Goal: Task Accomplishment & Management: Use online tool/utility

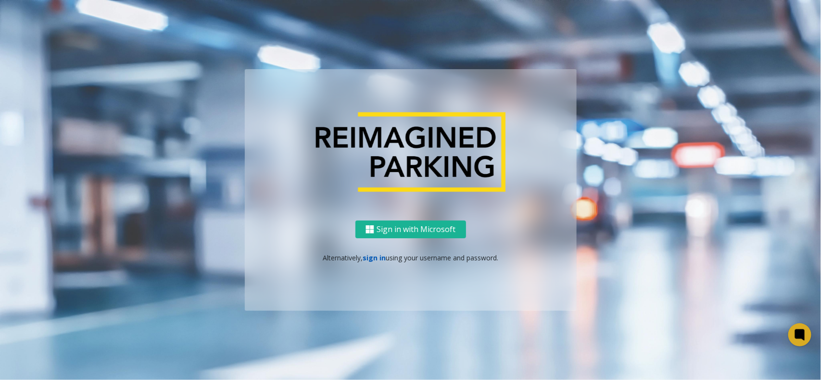
click at [373, 261] on link "sign in" at bounding box center [373, 257] width 23 height 9
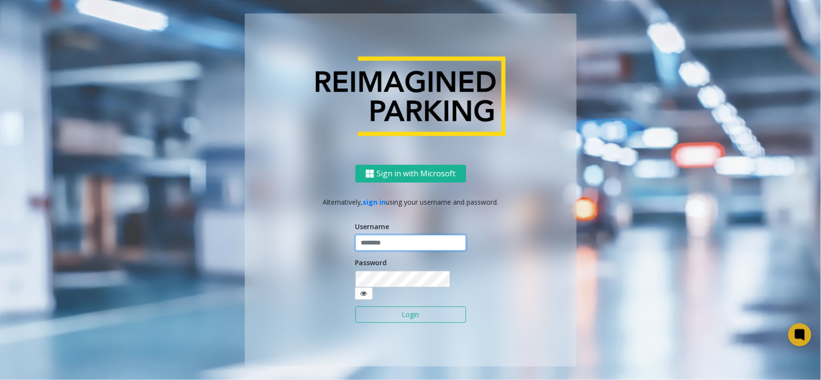
click at [373, 249] on input "text" at bounding box center [410, 243] width 111 height 16
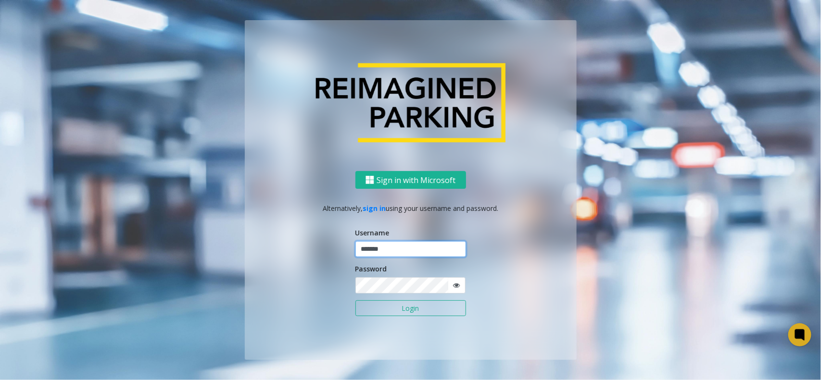
type input "*******"
click at [355, 300] on button "Login" at bounding box center [410, 308] width 111 height 16
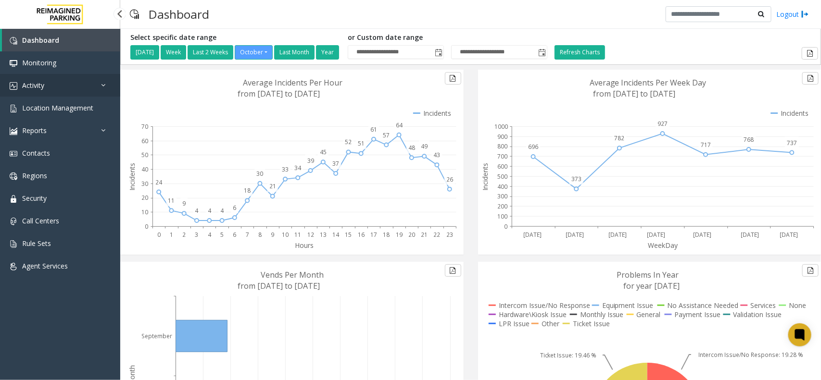
click at [39, 78] on link "Activity" at bounding box center [60, 85] width 120 height 23
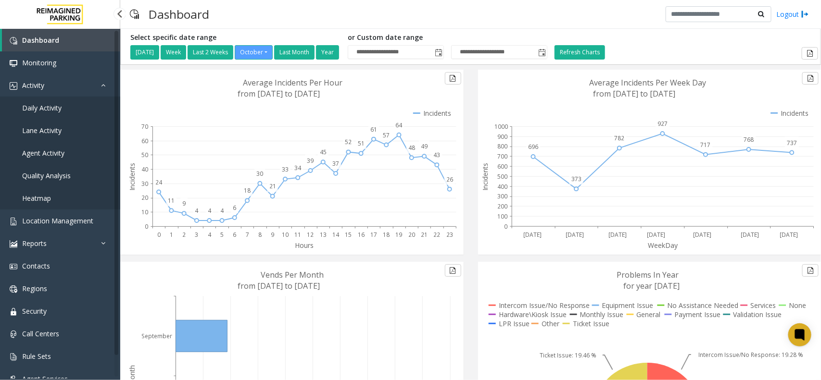
click at [52, 110] on span "Daily Activity" at bounding box center [41, 107] width 39 height 9
